Goal: Complete application form

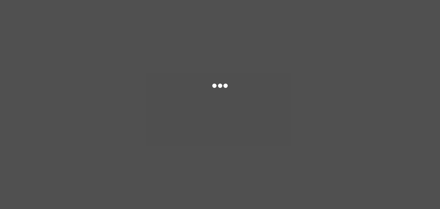
click at [92, 106] on div at bounding box center [220, 104] width 440 height 209
click at [239, 104] on div at bounding box center [220, 104] width 440 height 209
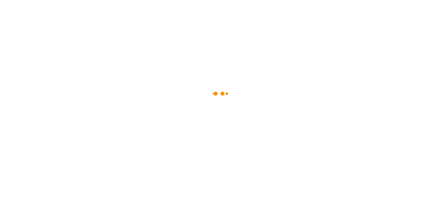
click at [66, 105] on div at bounding box center [220, 104] width 440 height 209
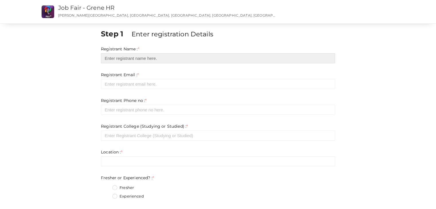
click at [165, 56] on input "text" at bounding box center [218, 58] width 234 height 10
click at [140, 59] on input "text" at bounding box center [218, 58] width 234 height 10
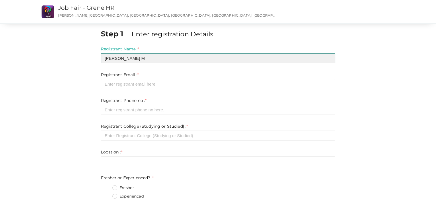
type input "[PERSON_NAME] M"
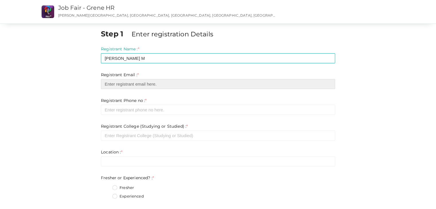
click at [143, 84] on input "email" at bounding box center [218, 84] width 234 height 10
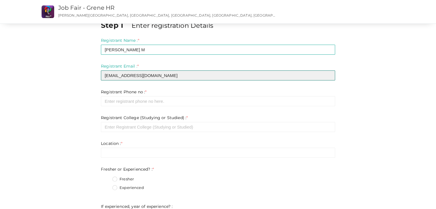
scroll to position [9, 0]
type input "[EMAIL_ADDRESS][DOMAIN_NAME]"
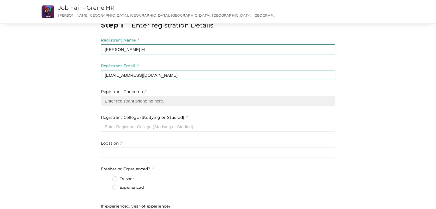
click at [144, 100] on input "number" at bounding box center [218, 101] width 234 height 10
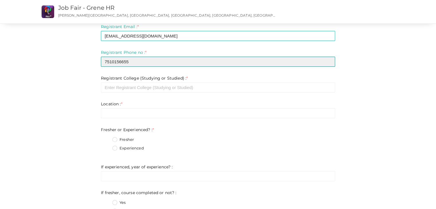
scroll to position [47, 0]
type input "7510156655"
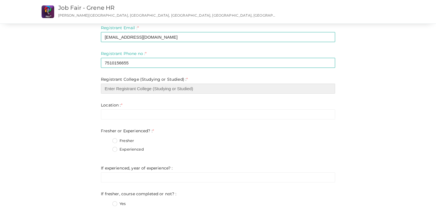
click at [153, 89] on input "text" at bounding box center [218, 89] width 234 height 10
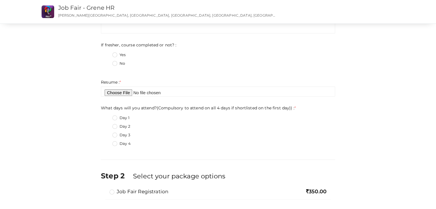
scroll to position [196, 0]
click at [115, 118] on label "Day 1" at bounding box center [120, 118] width 17 height 6
click at [107, 117] on day\)\)\+0 "Day 1" at bounding box center [107, 117] width 0 height 0
click at [114, 129] on label "Day 2" at bounding box center [121, 127] width 18 height 6
click at [107, 125] on day\)\)\+1 "Day 2" at bounding box center [107, 125] width 0 height 0
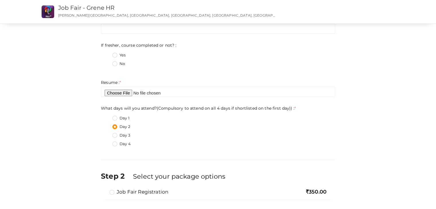
click at [114, 119] on label "Day 1" at bounding box center [120, 118] width 17 height 6
click at [107, 117] on day\)\)\+0 "Day 1" at bounding box center [107, 117] width 0 height 0
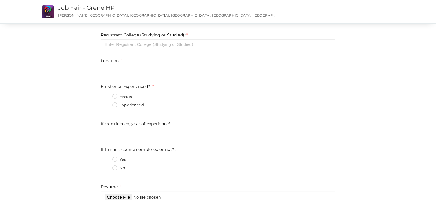
scroll to position [0, 0]
